Goal: Check status

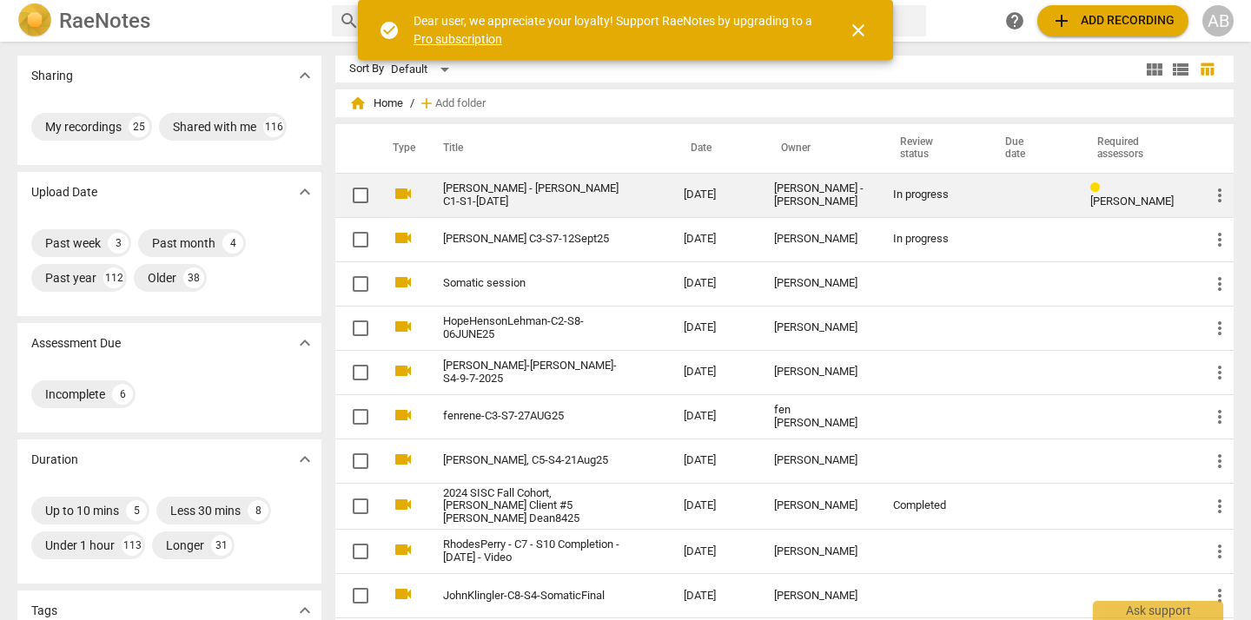
click at [588, 194] on link "[PERSON_NAME] - [PERSON_NAME] C1-S1-[DATE]" at bounding box center [532, 195] width 178 height 26
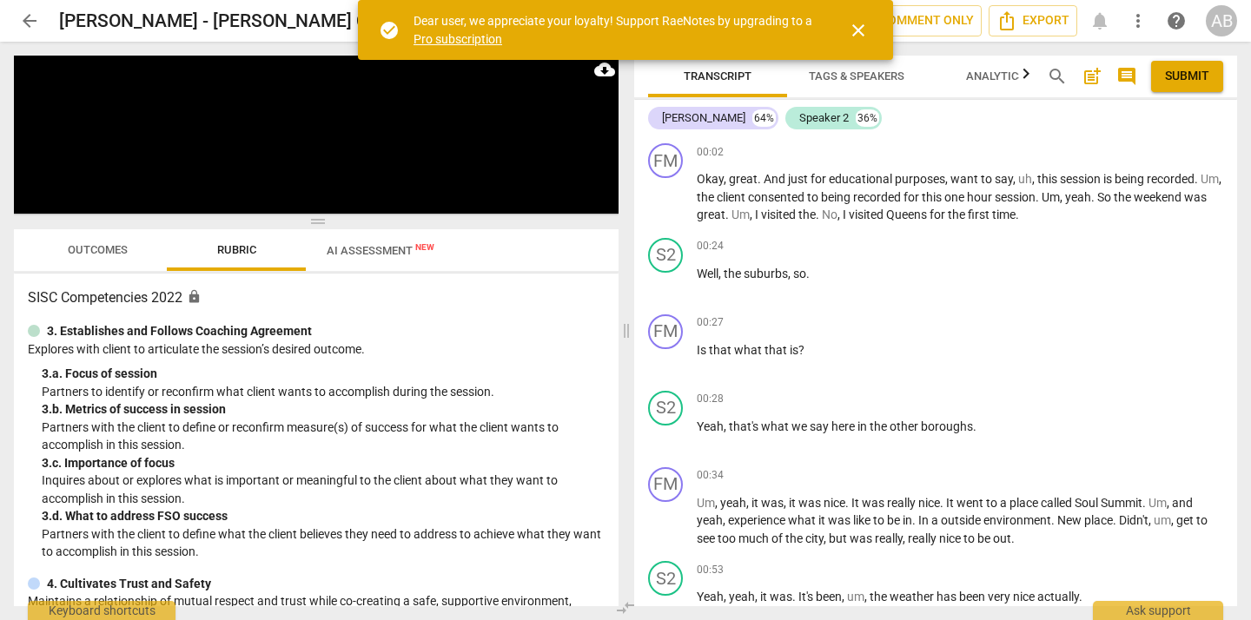
click at [853, 25] on span "close" at bounding box center [858, 30] width 21 height 21
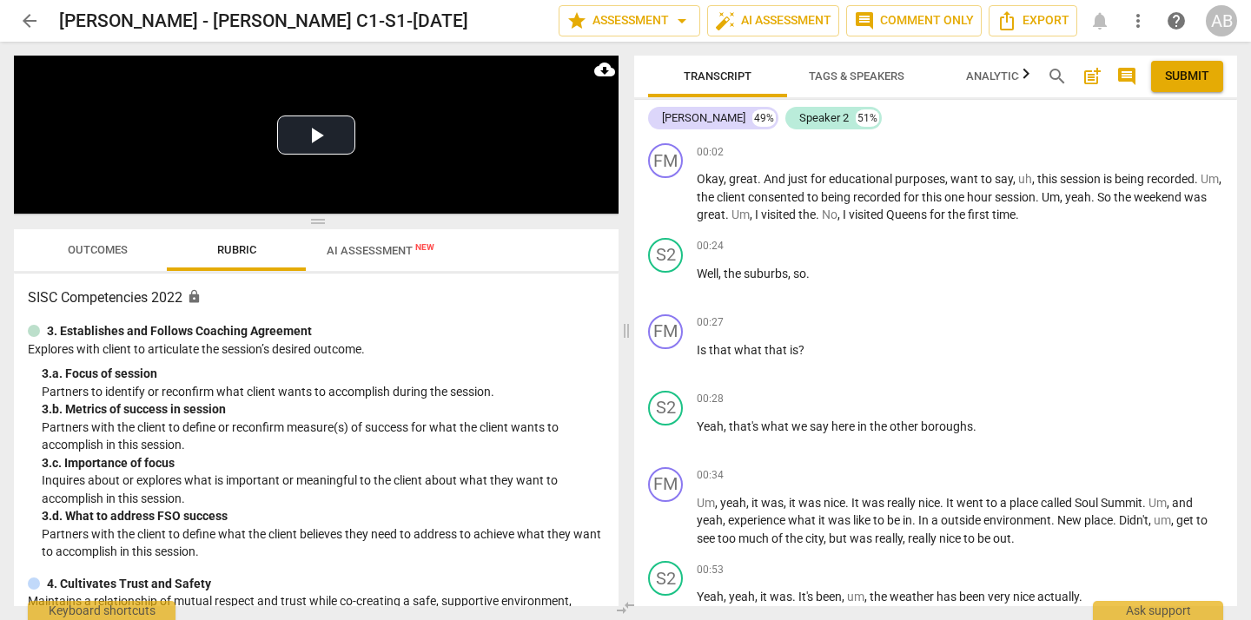
click at [383, 249] on span "AI Assessment New" at bounding box center [381, 250] width 108 height 13
click at [536, 254] on span "Scores" at bounding box center [525, 249] width 42 height 13
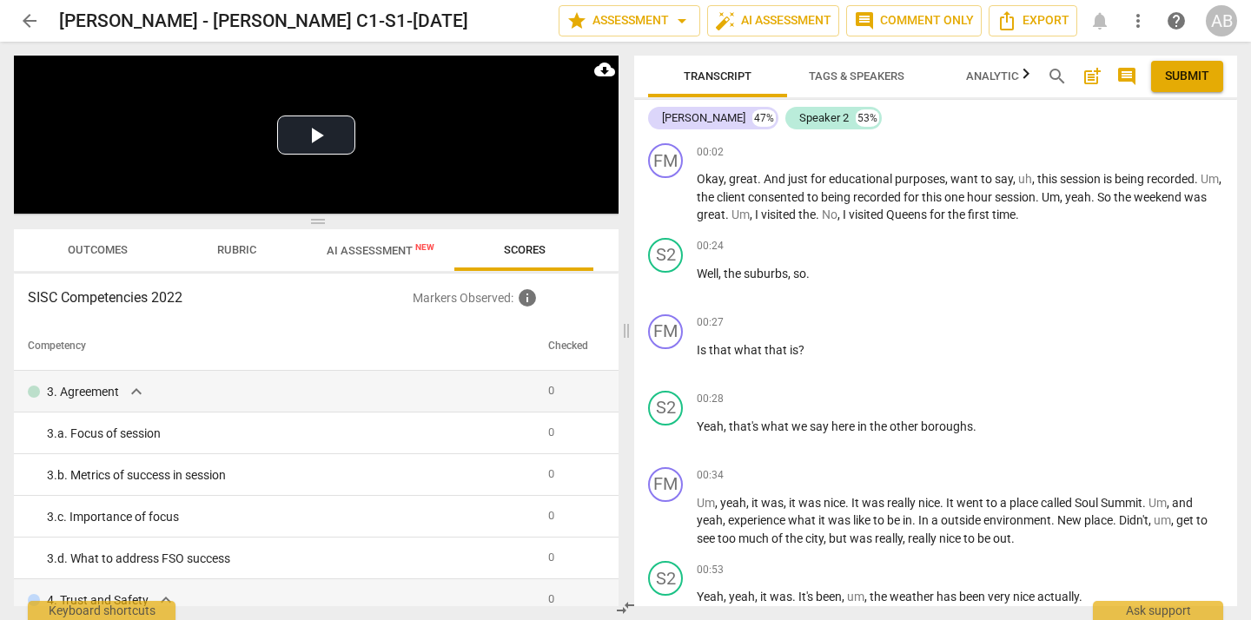
click at [84, 247] on span "Outcomes" at bounding box center [98, 249] width 60 height 13
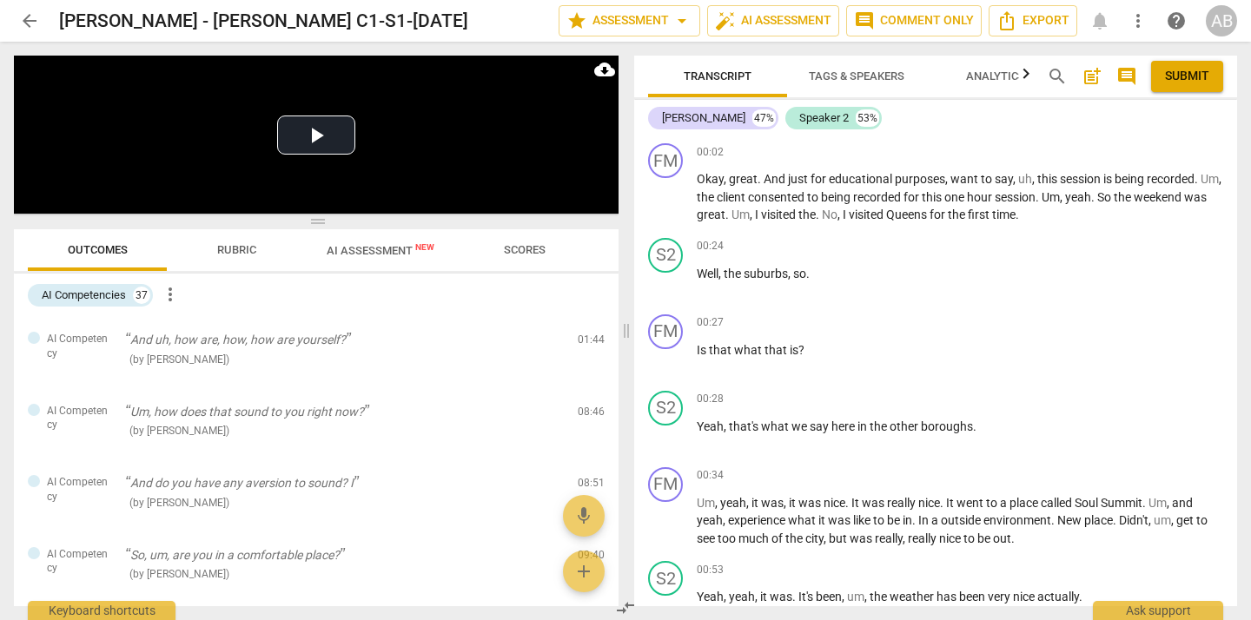
click at [211, 242] on span "Rubric" at bounding box center [236, 250] width 81 height 23
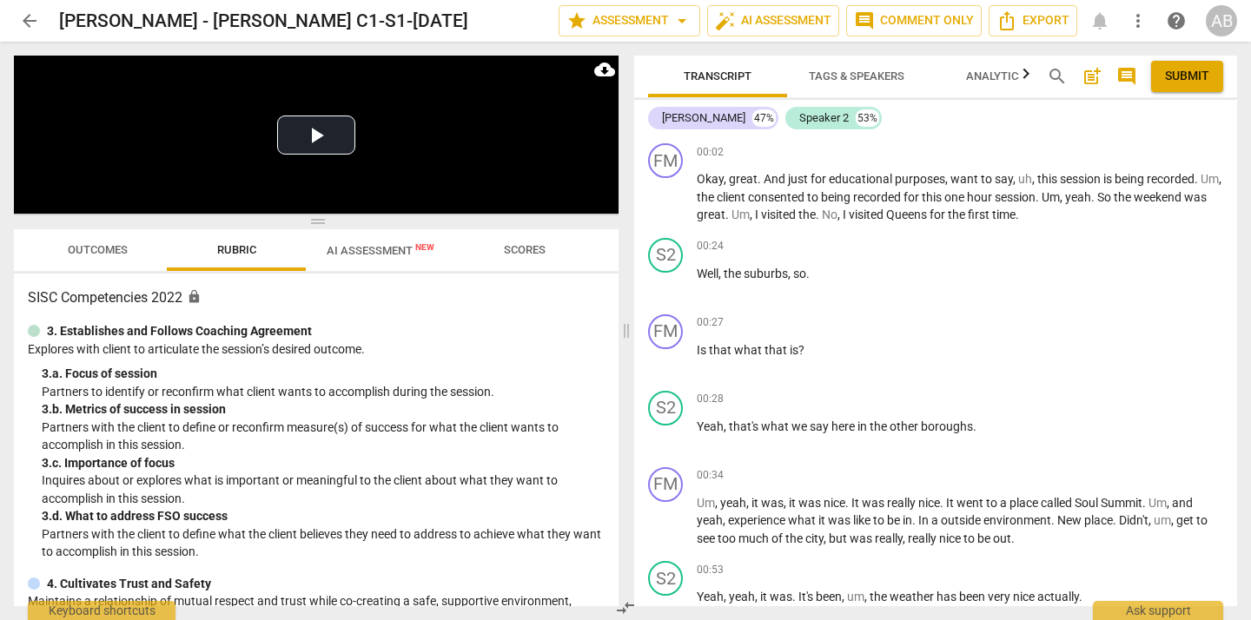
click at [511, 243] on span "Scores" at bounding box center [525, 249] width 42 height 13
